Goal: Task Accomplishment & Management: Use online tool/utility

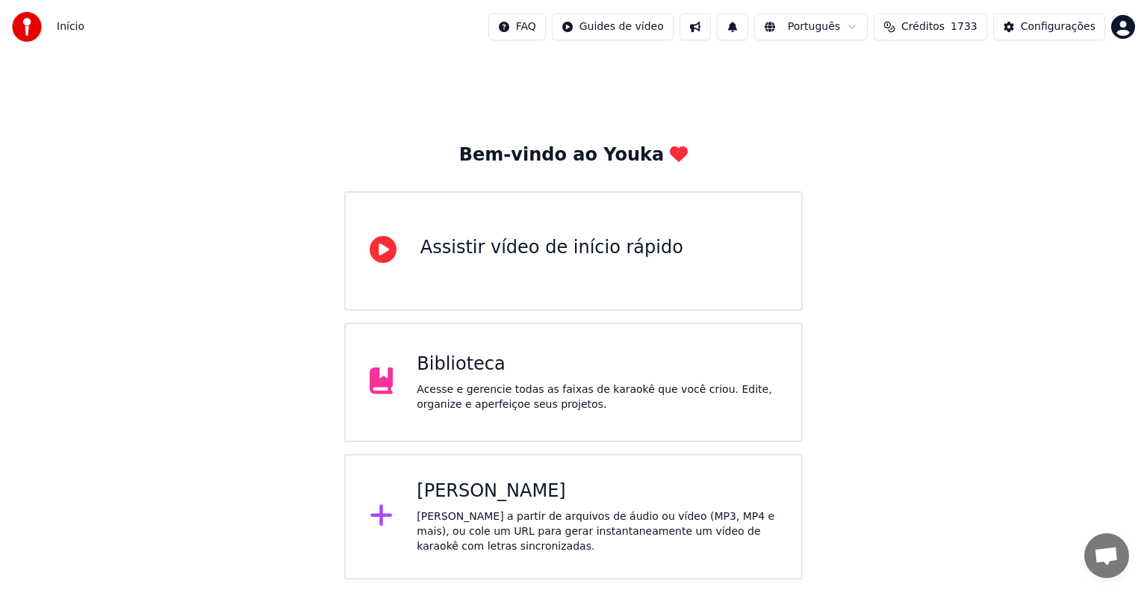
click at [481, 489] on div "[PERSON_NAME]" at bounding box center [597, 492] width 361 height 24
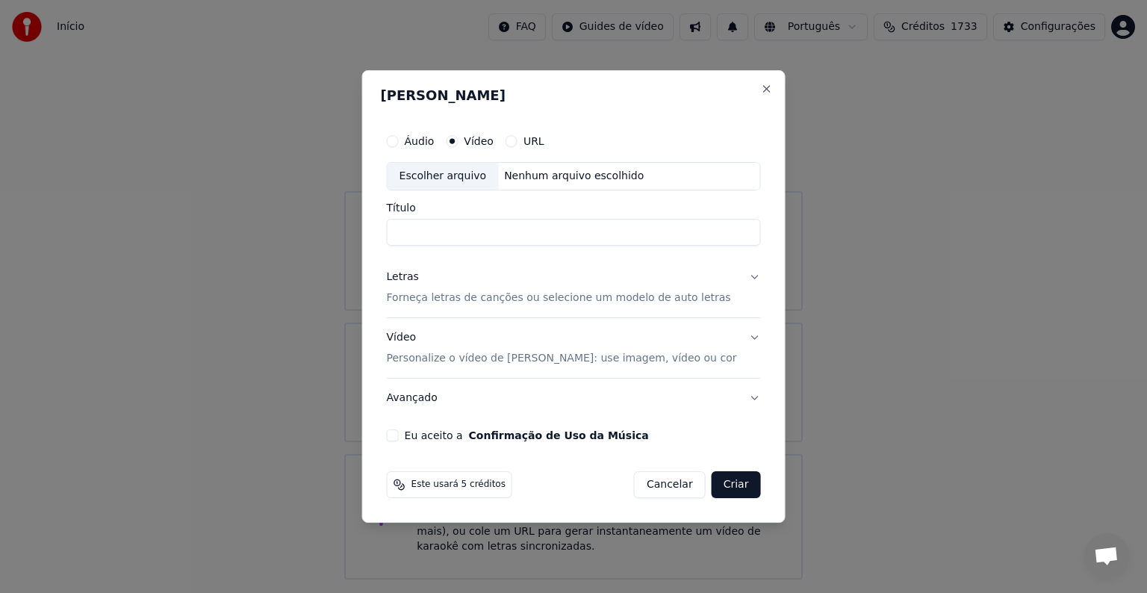
click at [453, 176] on div "Escolher arquivo" at bounding box center [443, 176] width 111 height 27
type input "**********"
click at [430, 298] on p "Forneça letras de canções ou selecione um modelo de auto letras" at bounding box center [559, 298] width 344 height 15
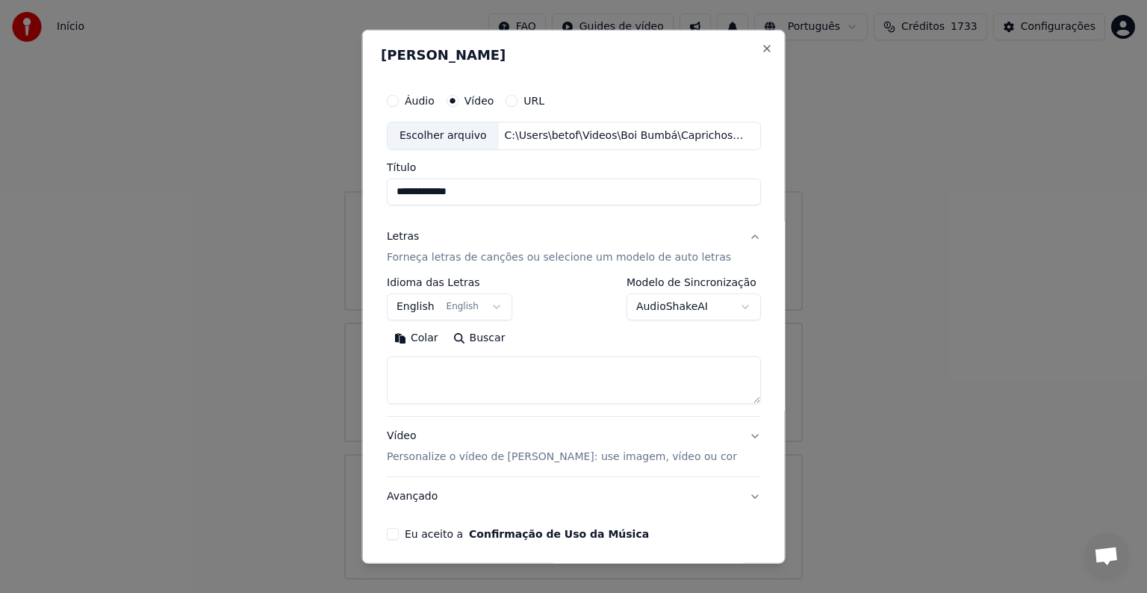
click at [429, 302] on button "English English" at bounding box center [450, 307] width 126 height 27
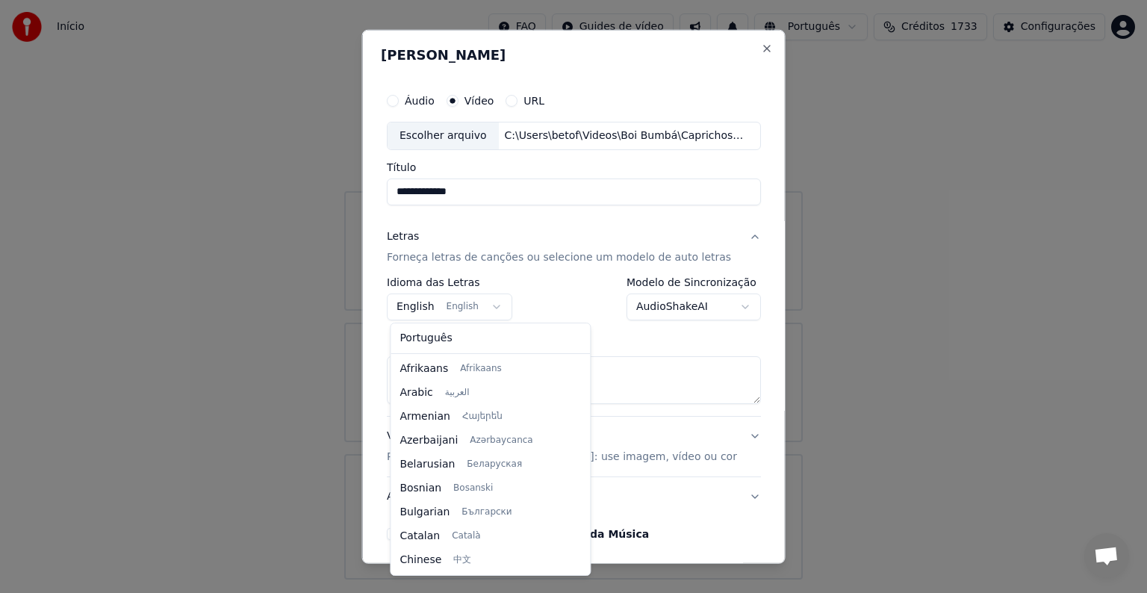
scroll to position [120, 0]
select select "**"
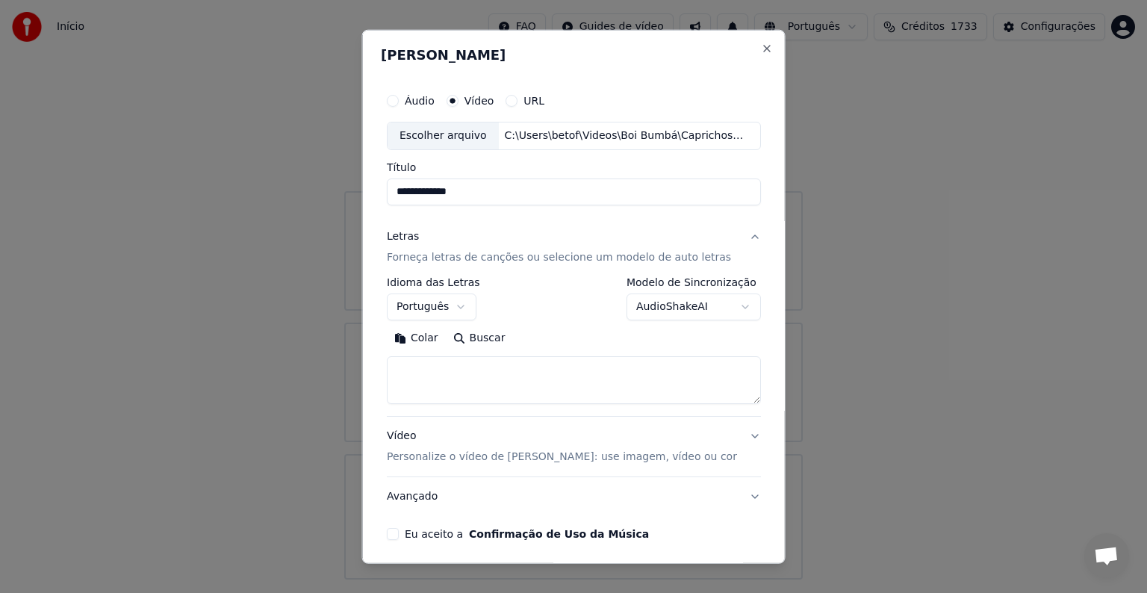
click at [427, 344] on button "Colar" at bounding box center [416, 338] width 59 height 24
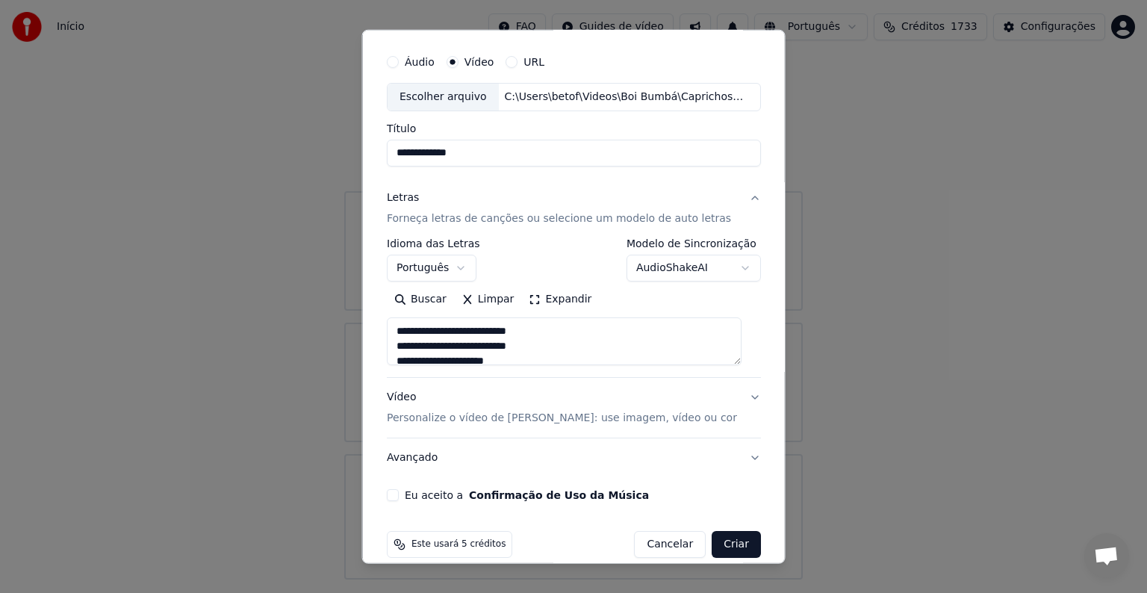
scroll to position [57, 0]
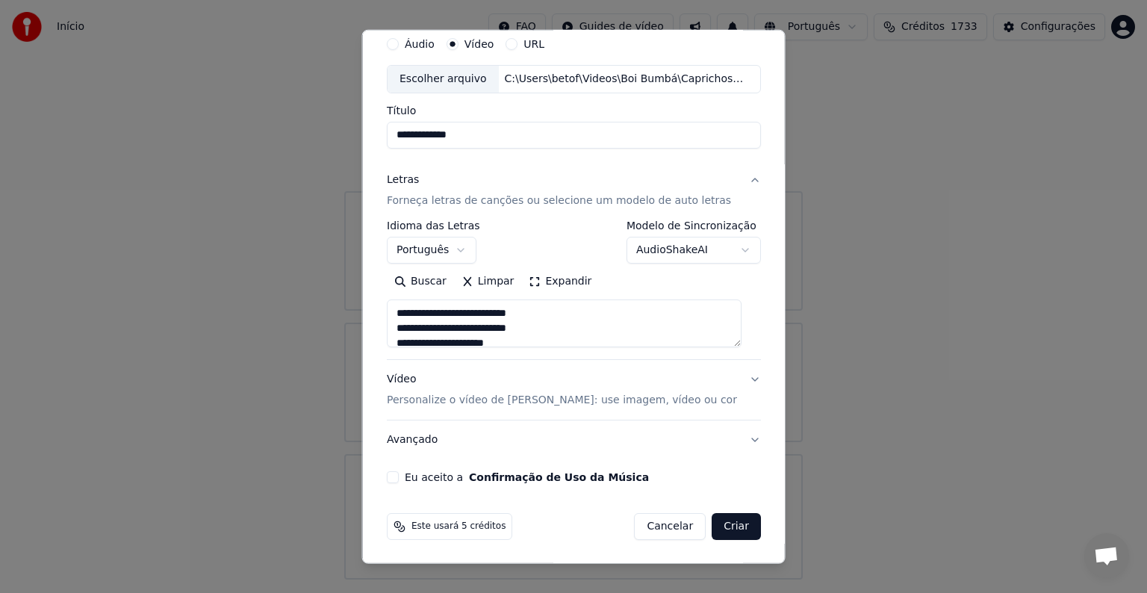
click at [406, 401] on p "Personalize o vídeo de [PERSON_NAME]: use imagem, vídeo ou cor" at bounding box center [562, 400] width 350 height 15
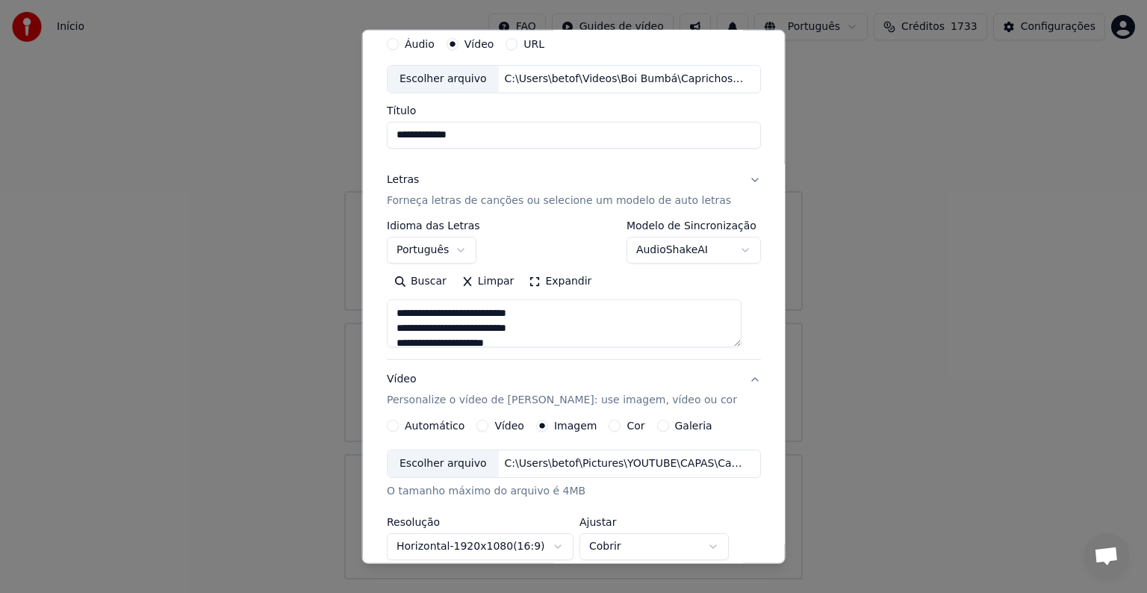
type textarea "**********"
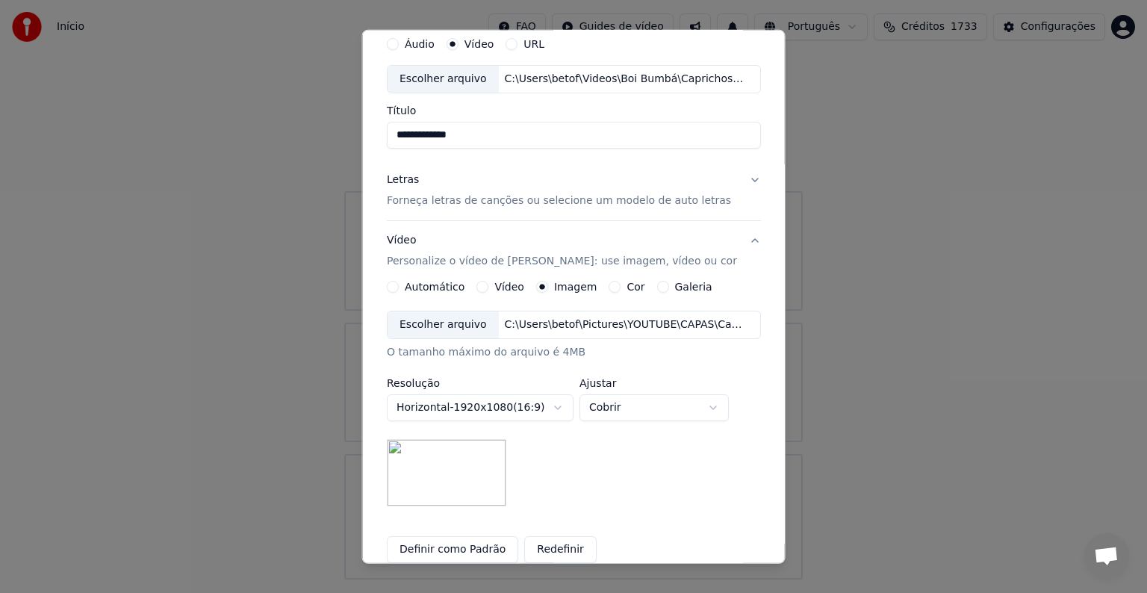
click at [436, 315] on div "Escolher arquivo" at bounding box center [443, 325] width 111 height 27
click at [470, 546] on button "Definir como Padrão" at bounding box center [452, 549] width 131 height 27
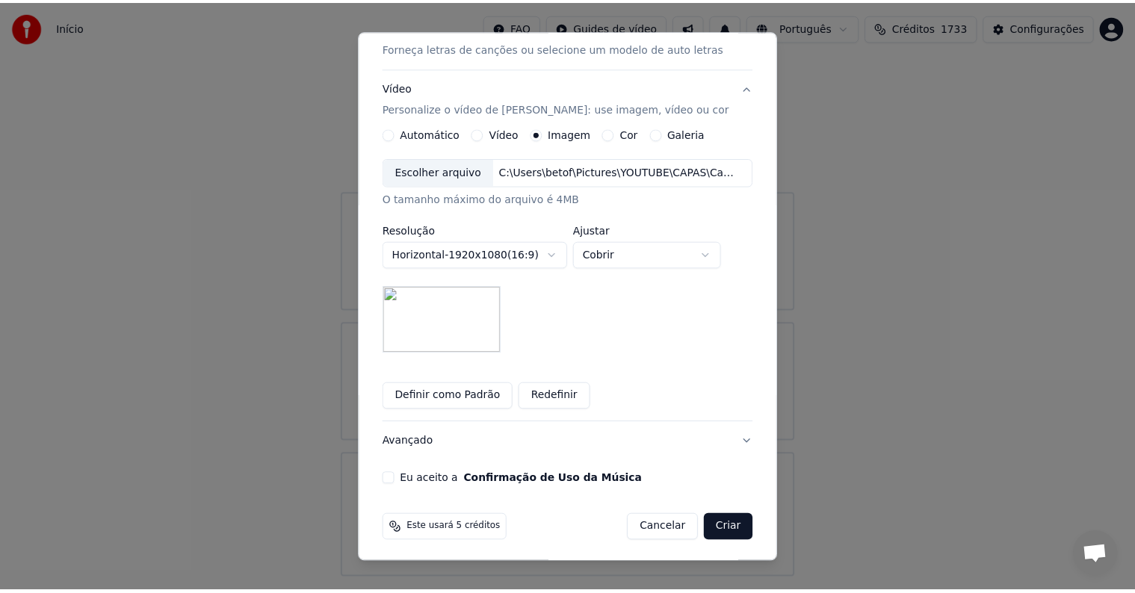
scroll to position [212, 0]
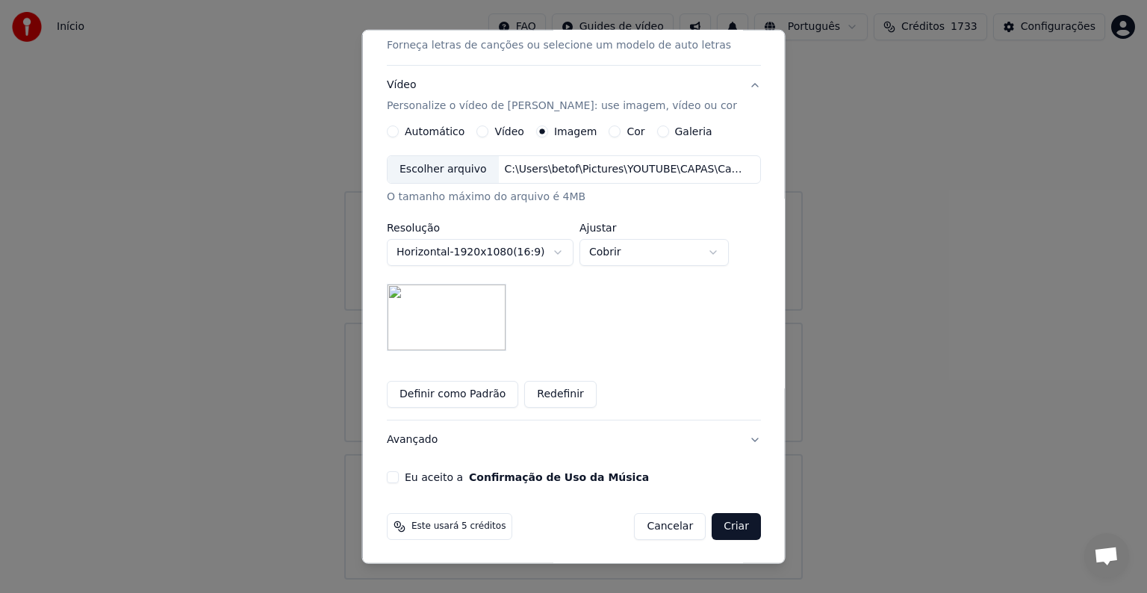
click at [395, 476] on button "Eu aceito a Confirmação de Uso da Música" at bounding box center [393, 477] width 12 height 12
click at [728, 532] on button "Criar" at bounding box center [736, 526] width 49 height 27
